Goal: Find specific page/section: Find specific page/section

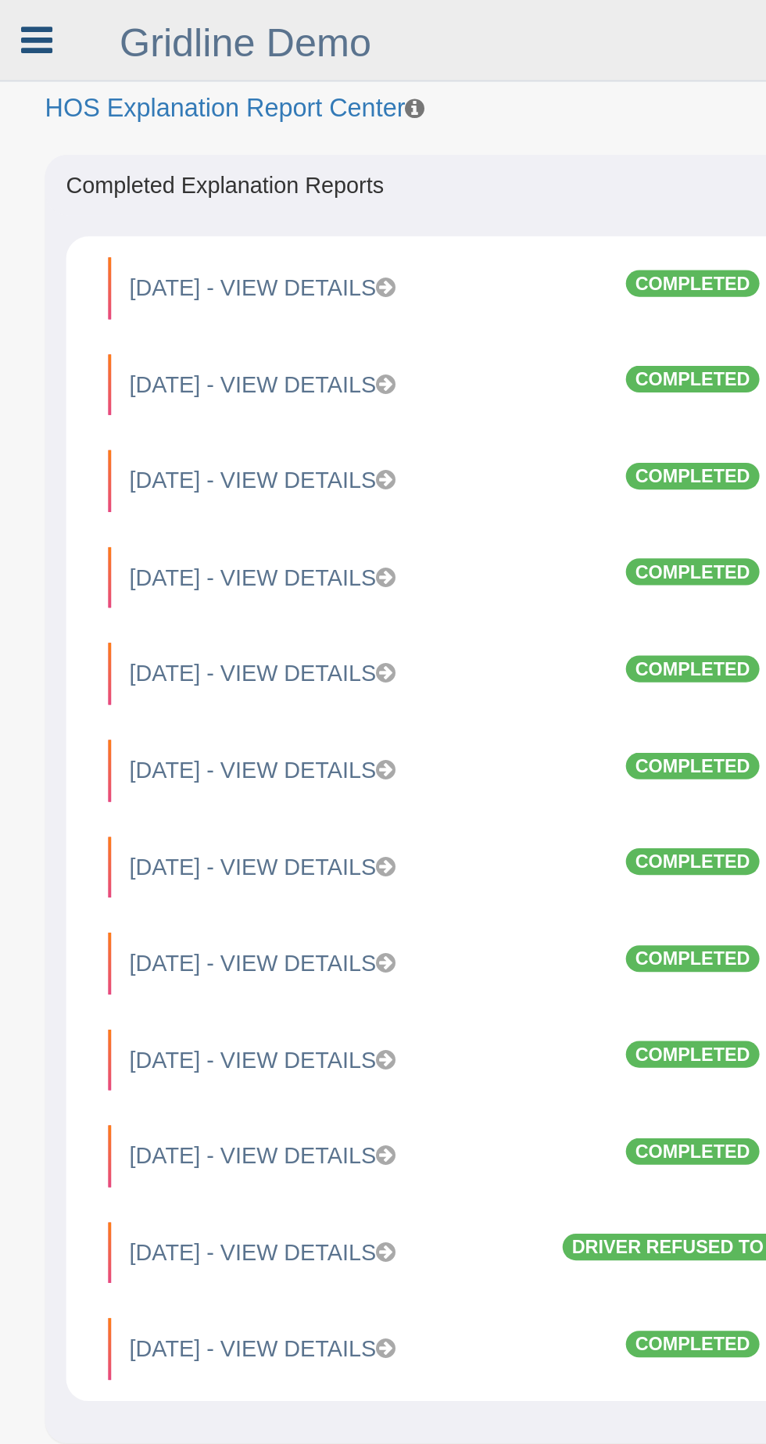
click at [27, 22] on icon at bounding box center [20, 23] width 17 height 20
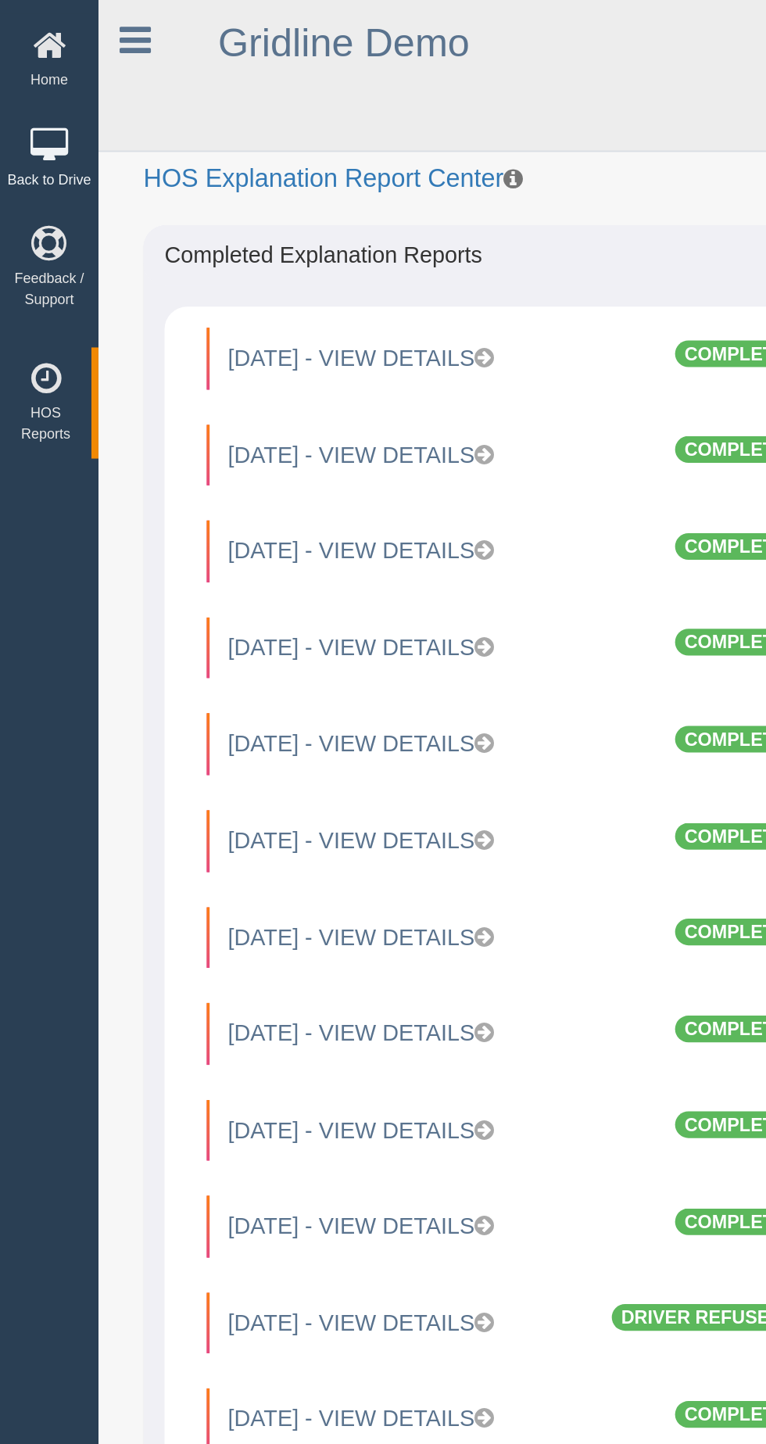
click at [33, 81] on icon at bounding box center [27, 81] width 47 height 20
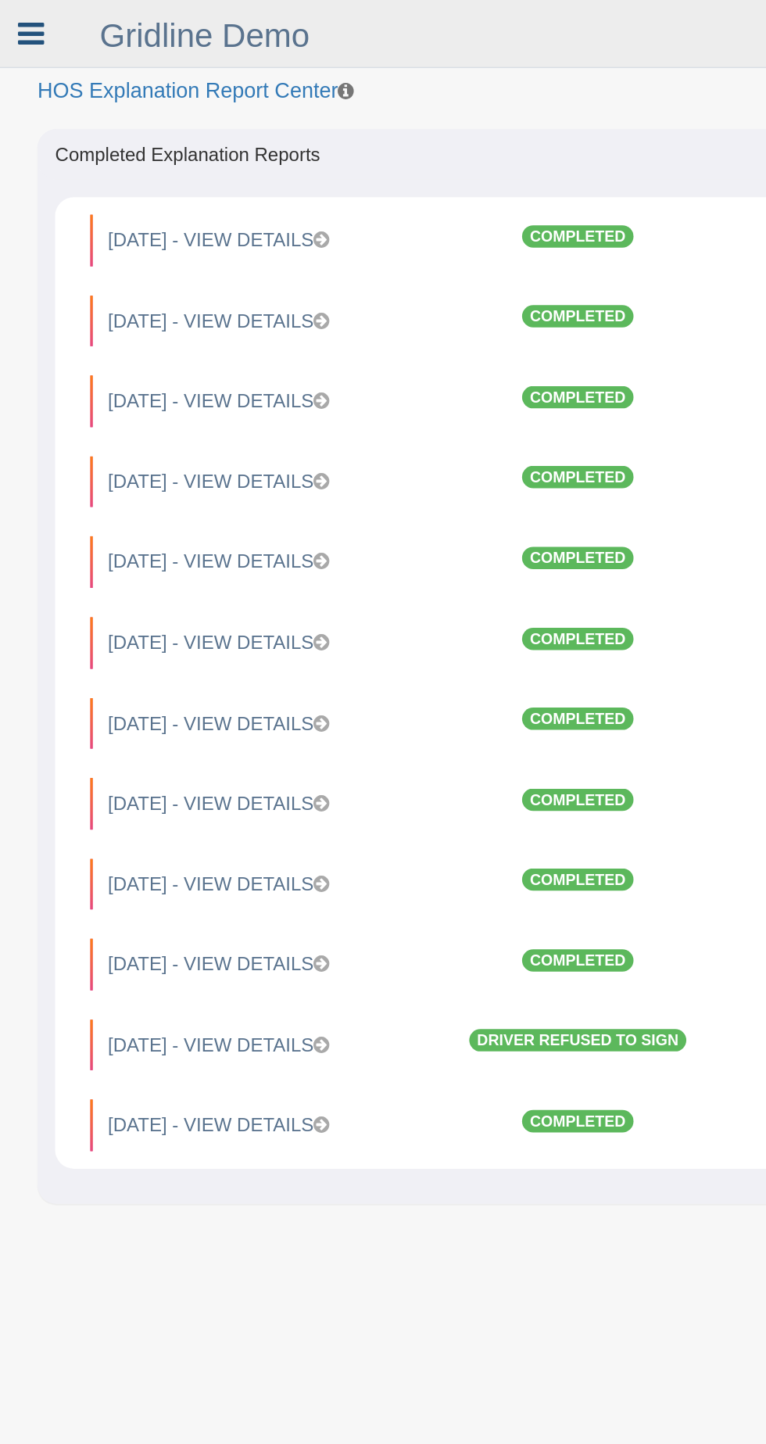
click at [22, 23] on icon at bounding box center [20, 23] width 17 height 20
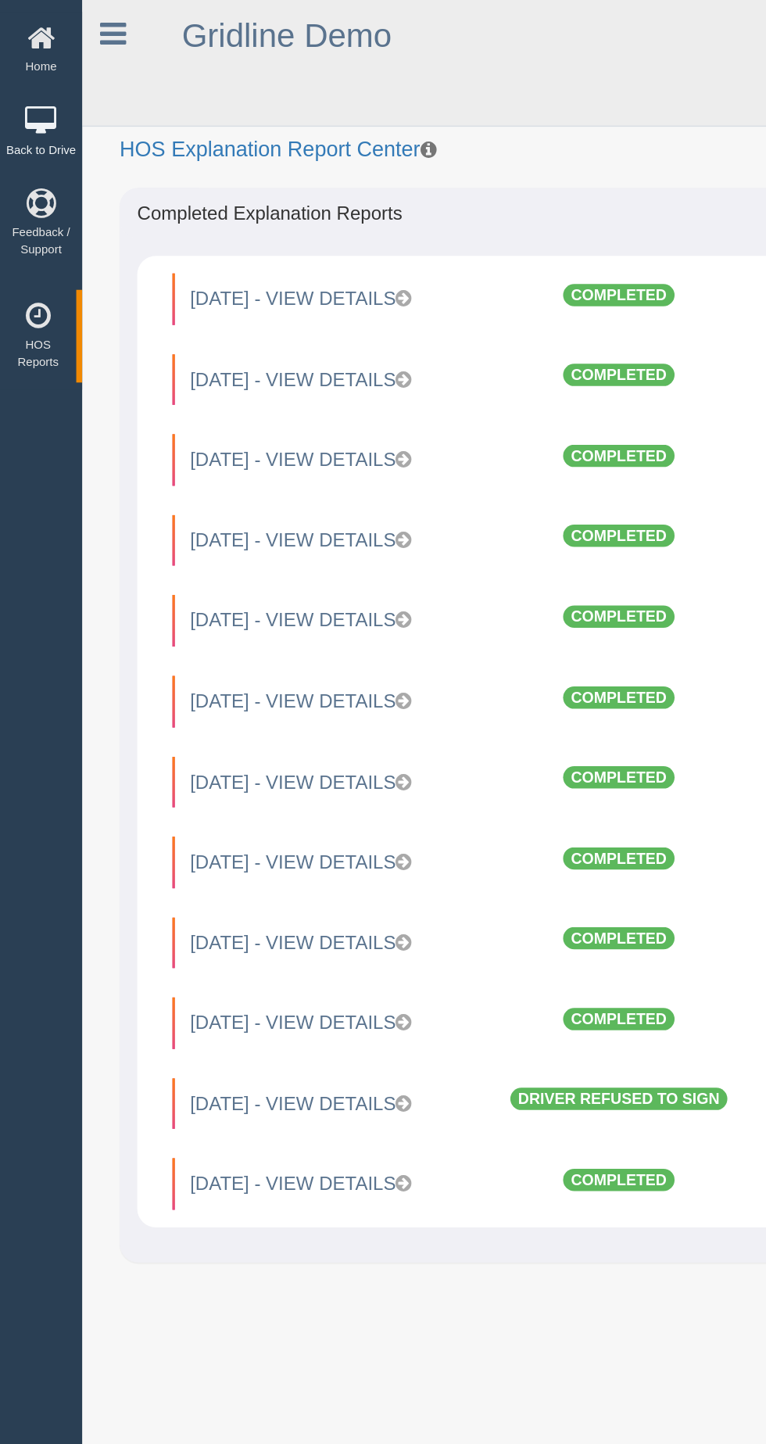
click at [34, 78] on icon at bounding box center [27, 81] width 47 height 20
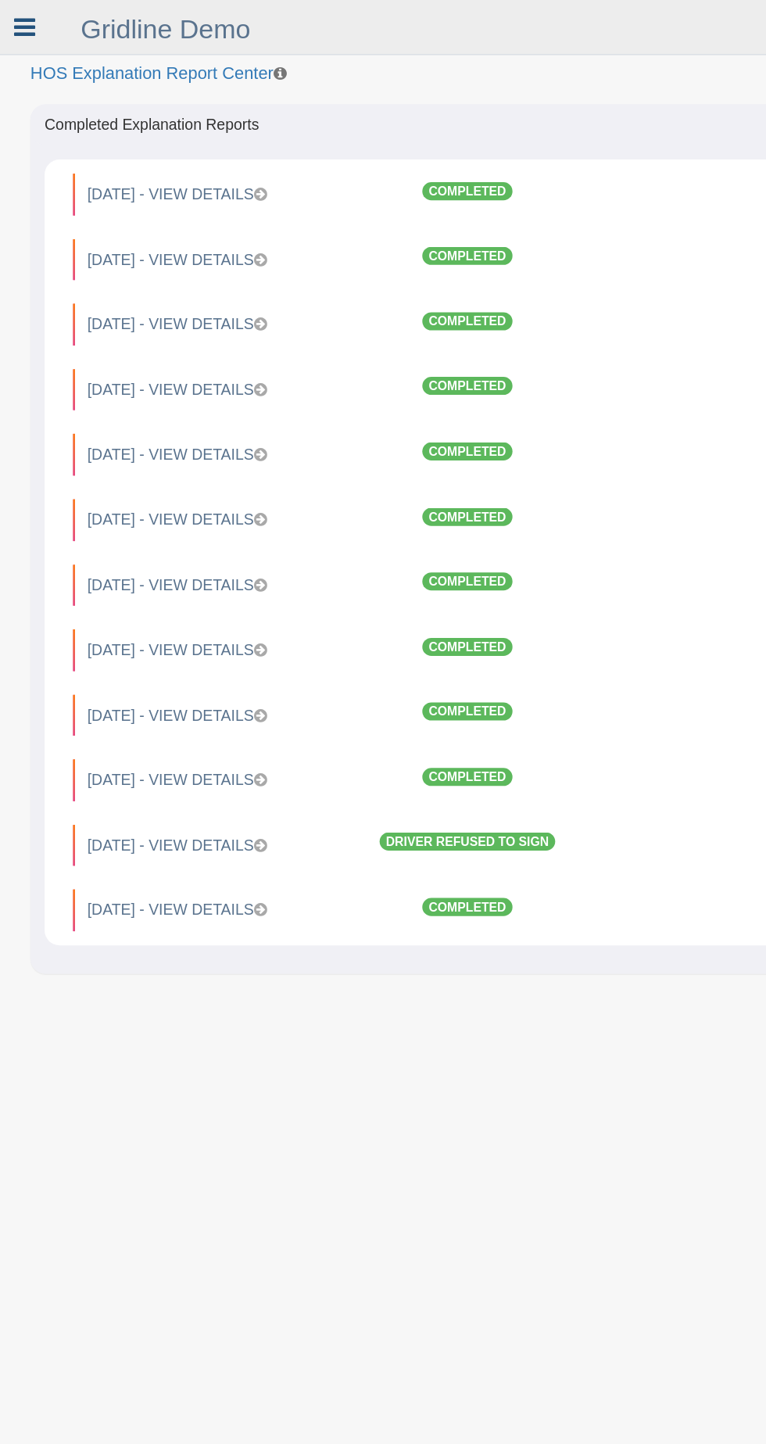
click at [27, 23] on icon at bounding box center [20, 23] width 17 height 20
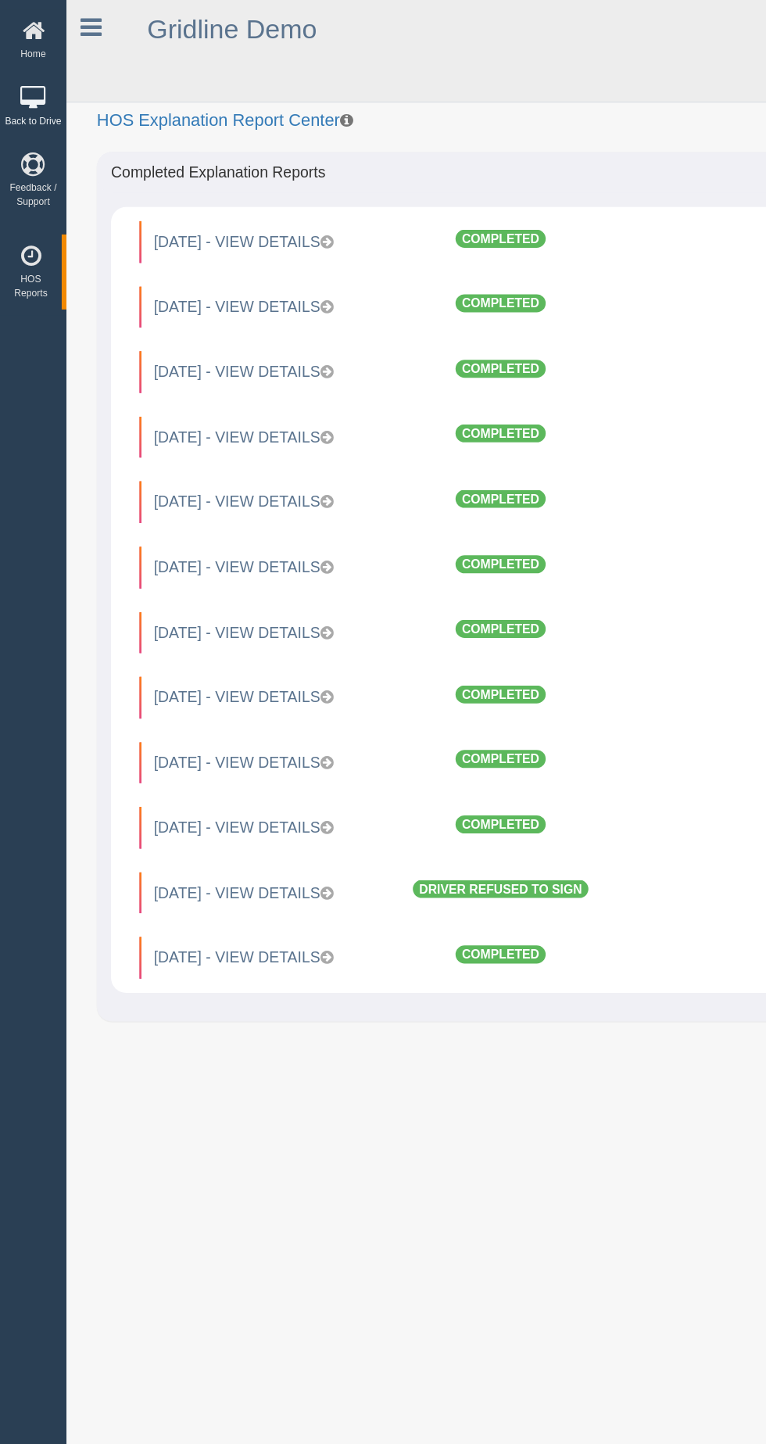
click at [43, 89] on icon at bounding box center [27, 81] width 47 height 20
